Goal: Check status: Check status

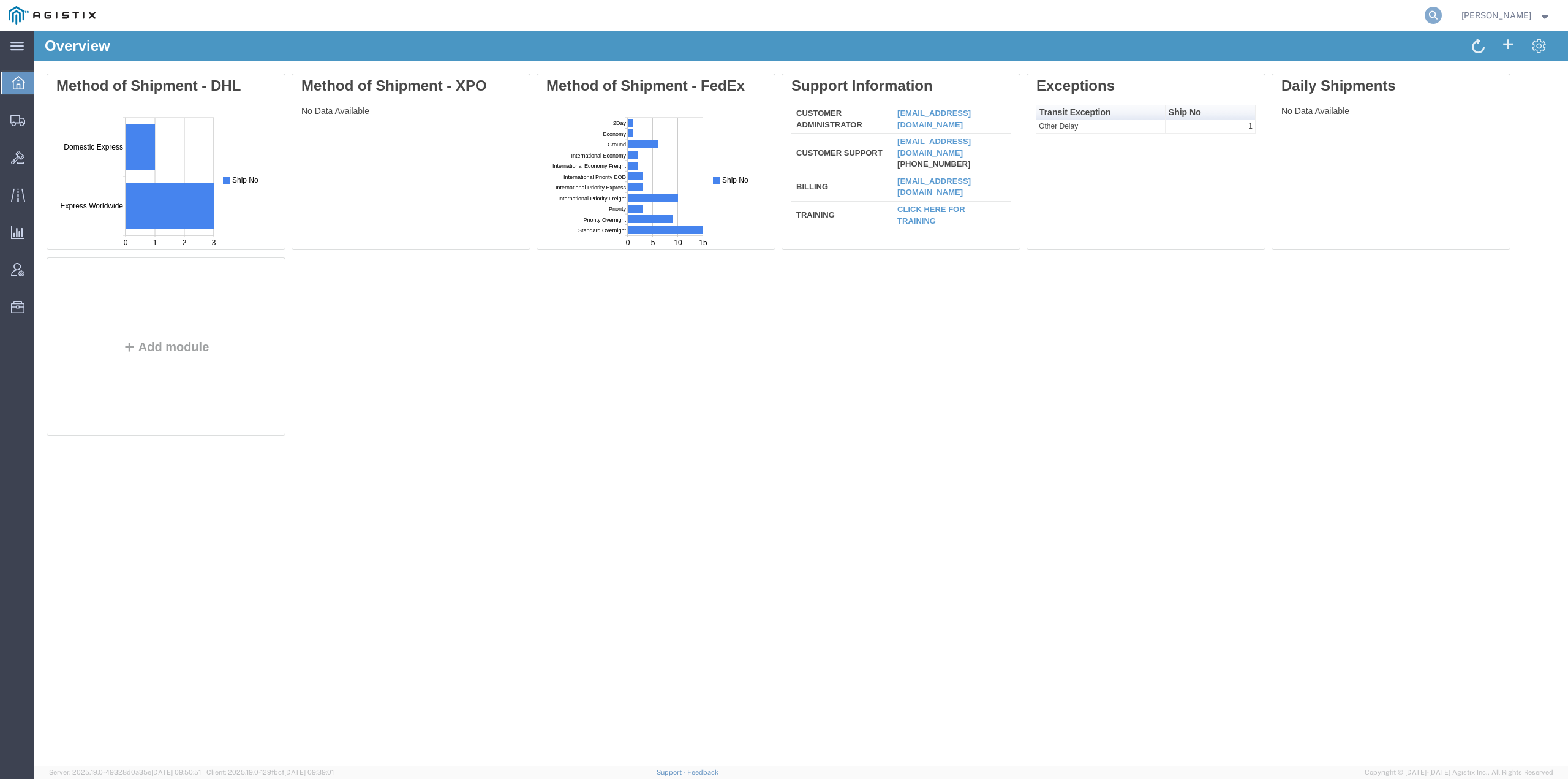
drag, startPoint x: 1445, startPoint y: 17, endPoint x: 1439, endPoint y: 19, distance: 6.3
click at [1442, 17] on icon at bounding box center [1433, 15] width 17 height 17
click at [1248, 17] on input "search" at bounding box center [1239, 16] width 372 height 30
type input "07esm1082579"
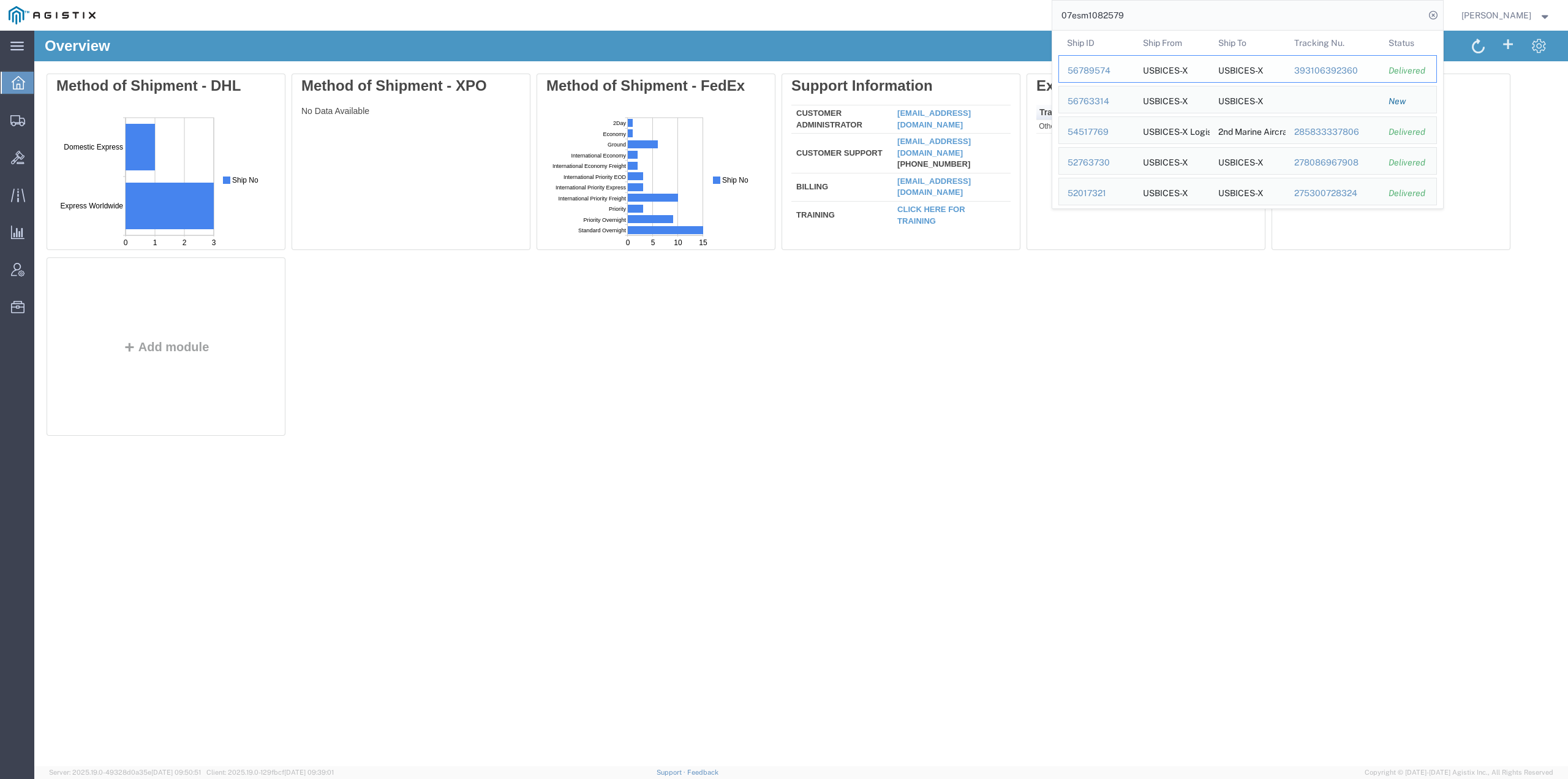
click at [1112, 73] on div "56789574" at bounding box center [1096, 71] width 58 height 13
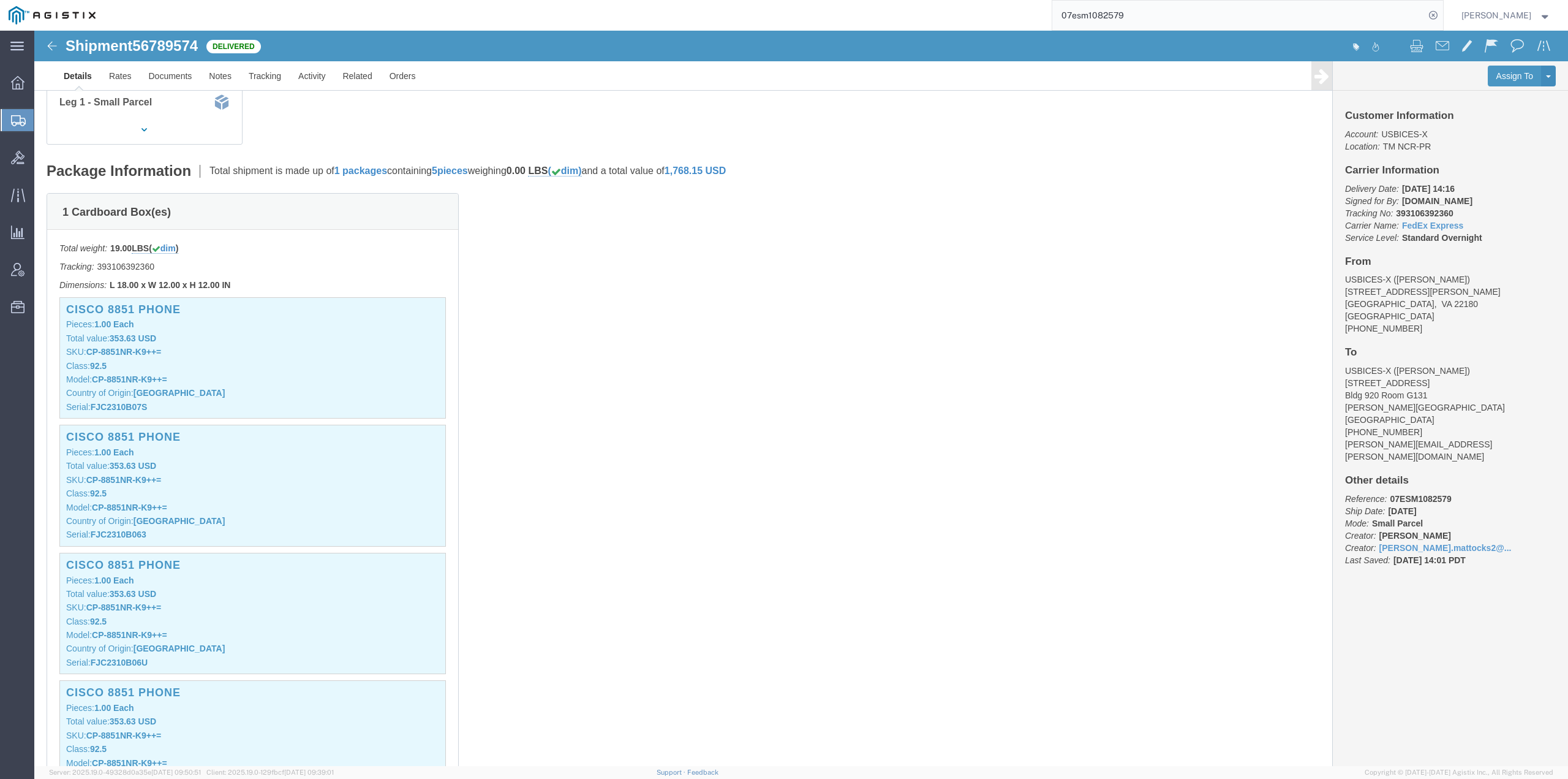
scroll to position [245, 0]
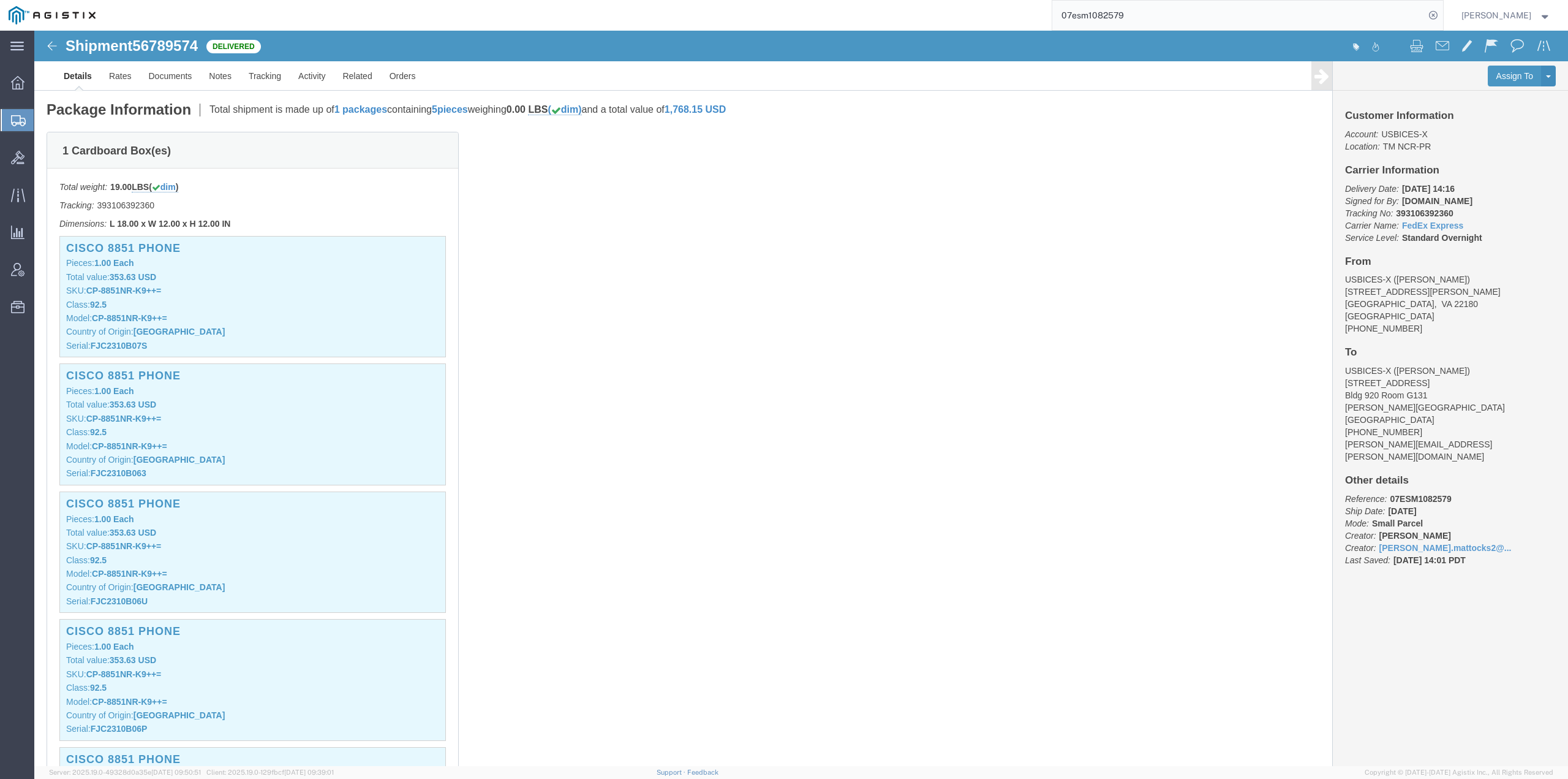
click div "1 Cardboard Box(es) Total weight: 19.00 LBS ( dim ) Tracking: 393106392360 Dime…"
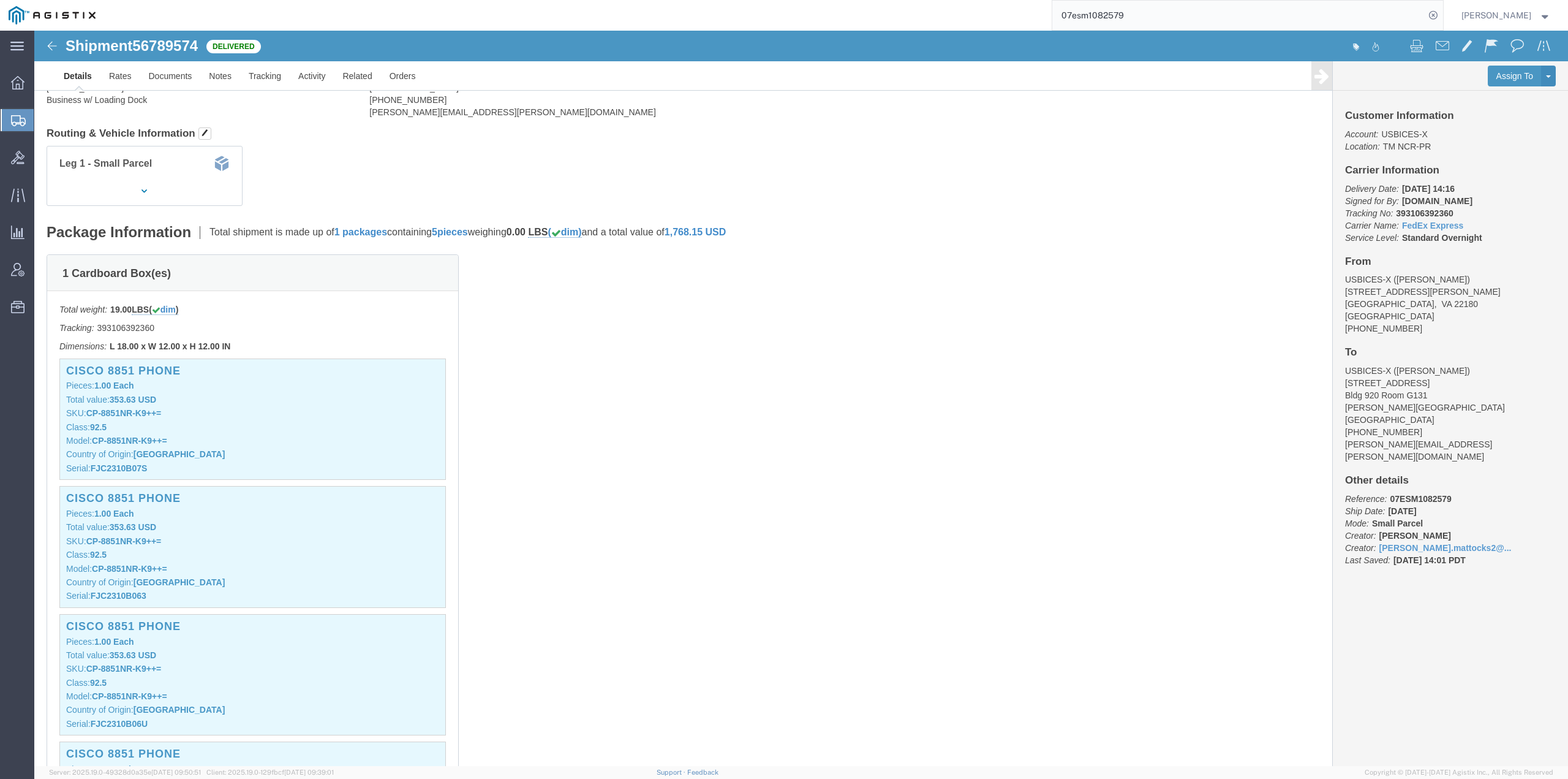
scroll to position [184, 0]
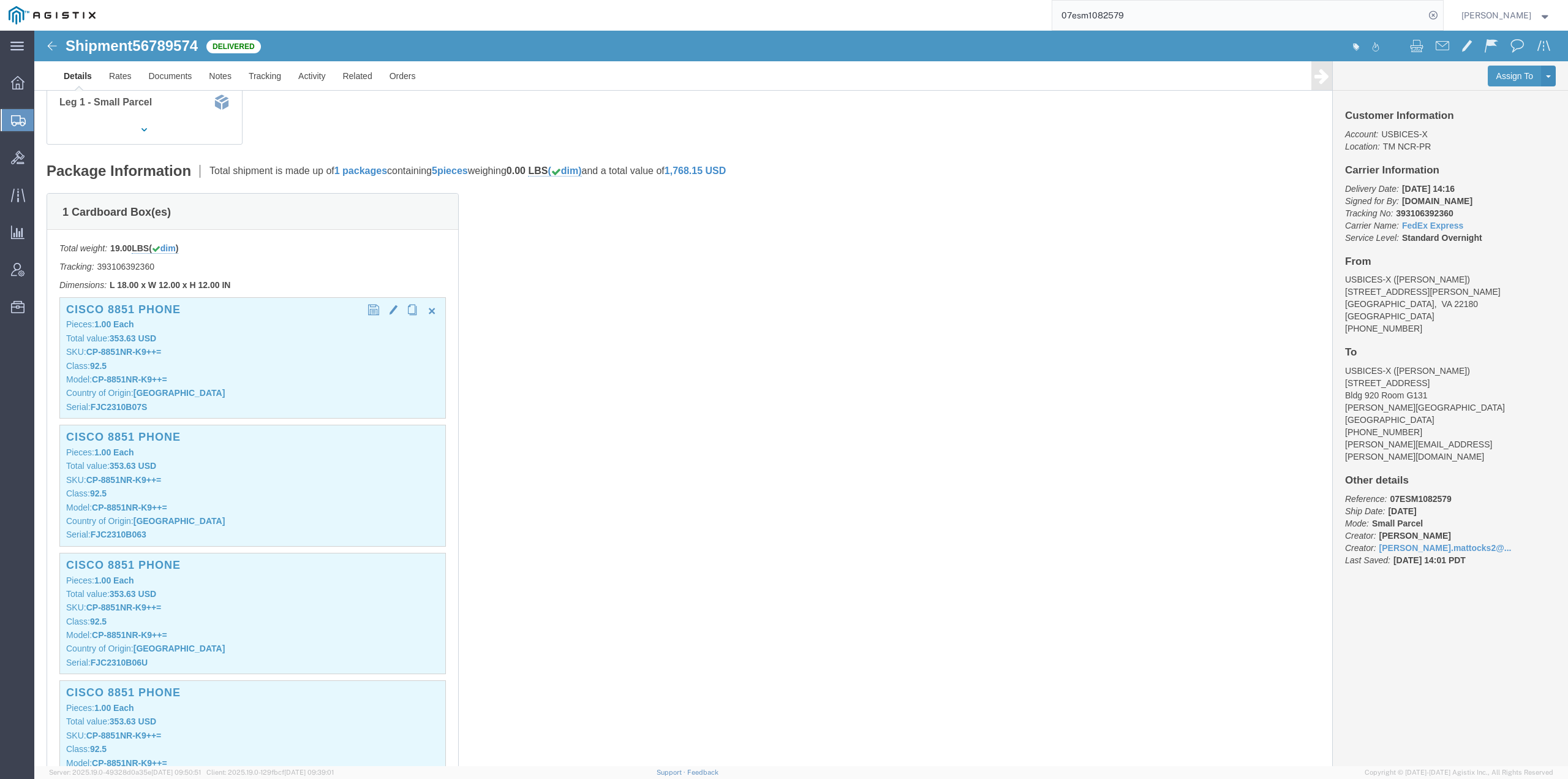
click p "Class: 92.5"
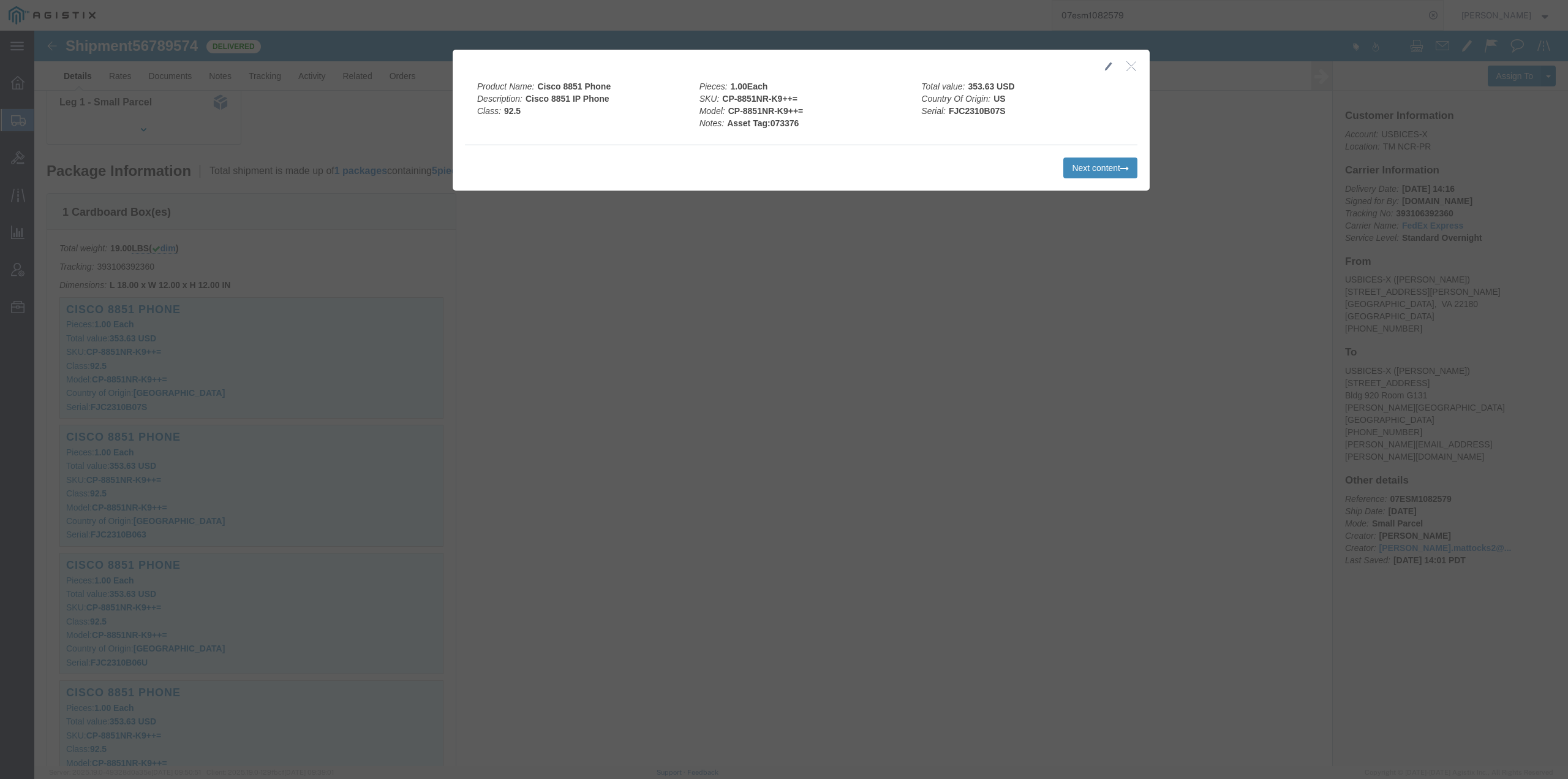
click button "Next content"
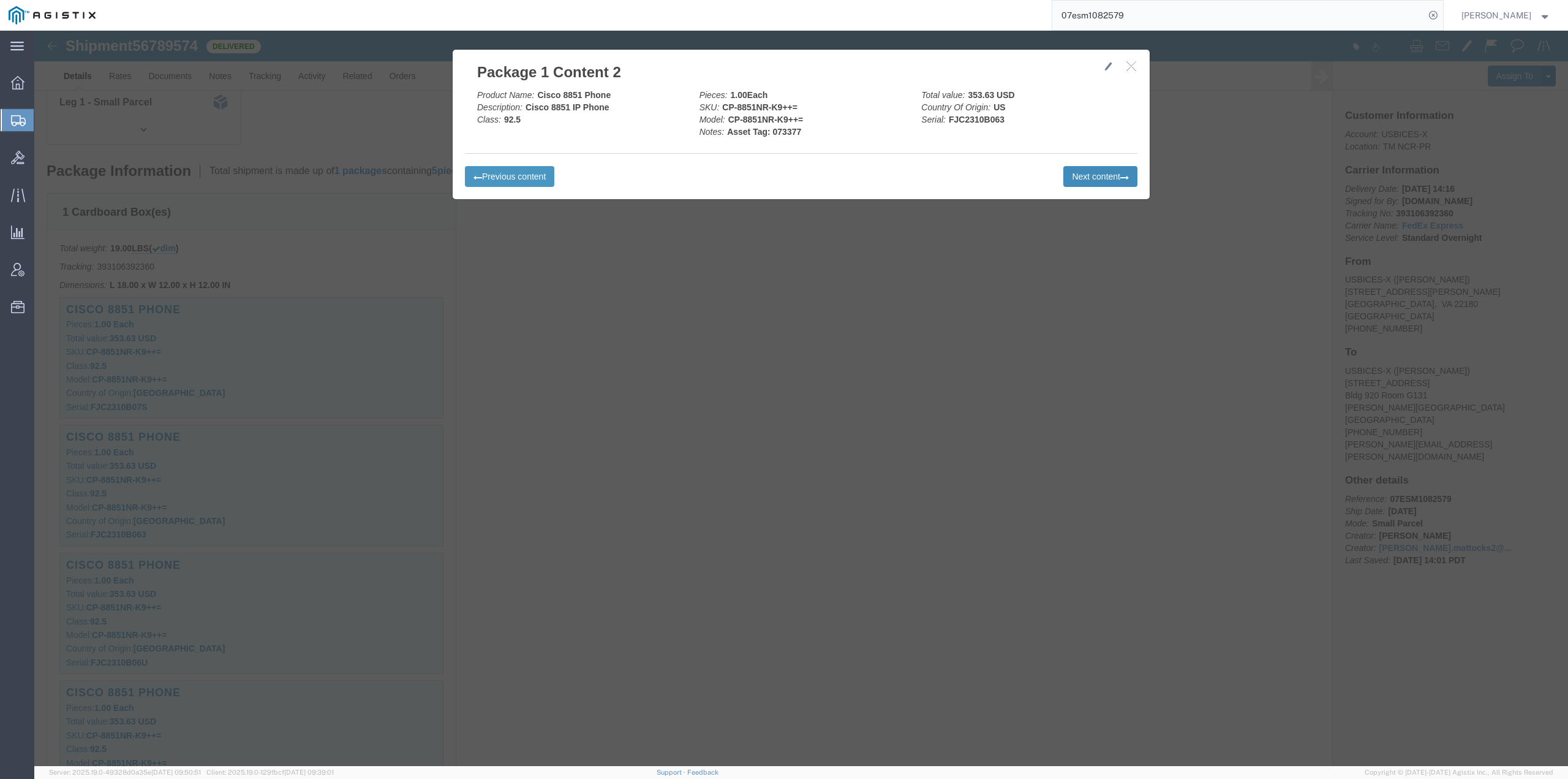
click button "Next content"
click div "Previous content Next content"
click icon "button"
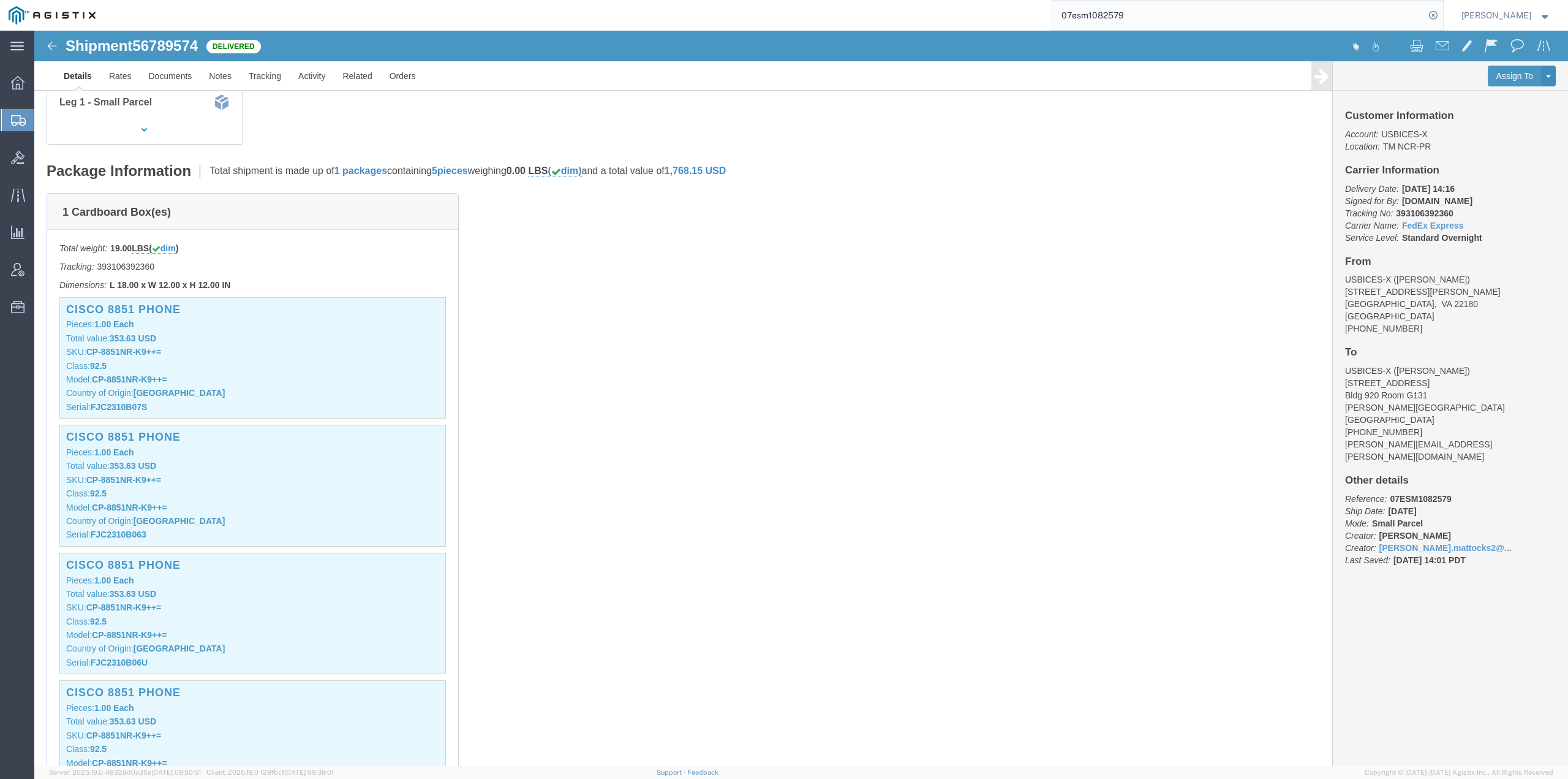
scroll to position [0, 0]
